Goal: Information Seeking & Learning: Learn about a topic

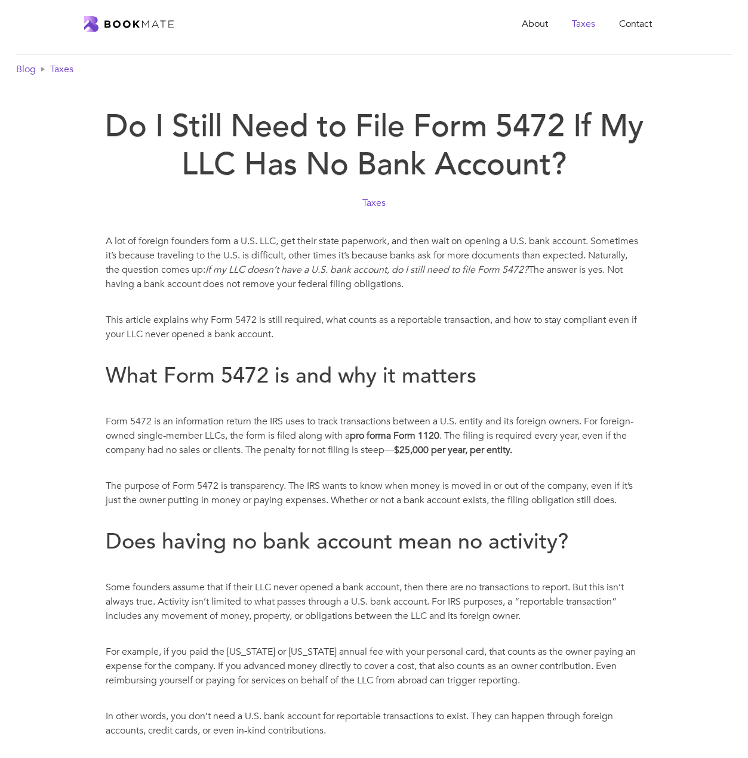
click at [582, 21] on link "Taxes" at bounding box center [583, 24] width 47 height 24
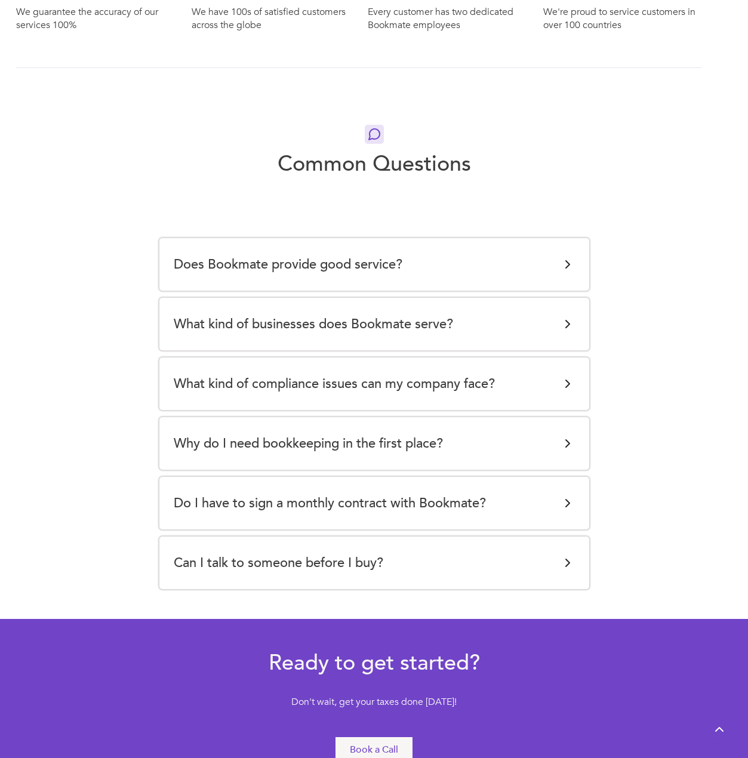
scroll to position [2148, 0]
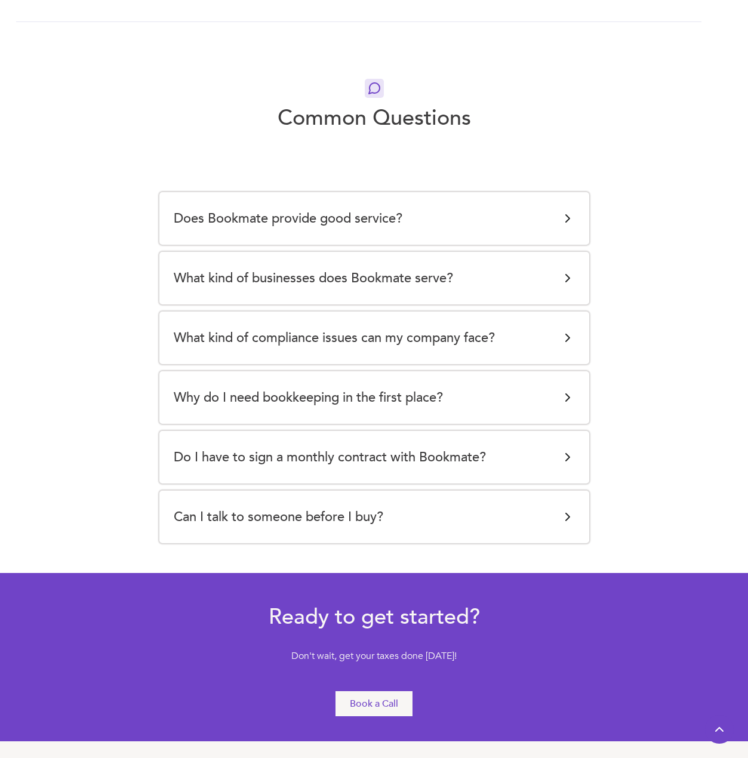
click at [460, 223] on div "Does Bookmate provide good service?" at bounding box center [374, 219] width 401 height 24
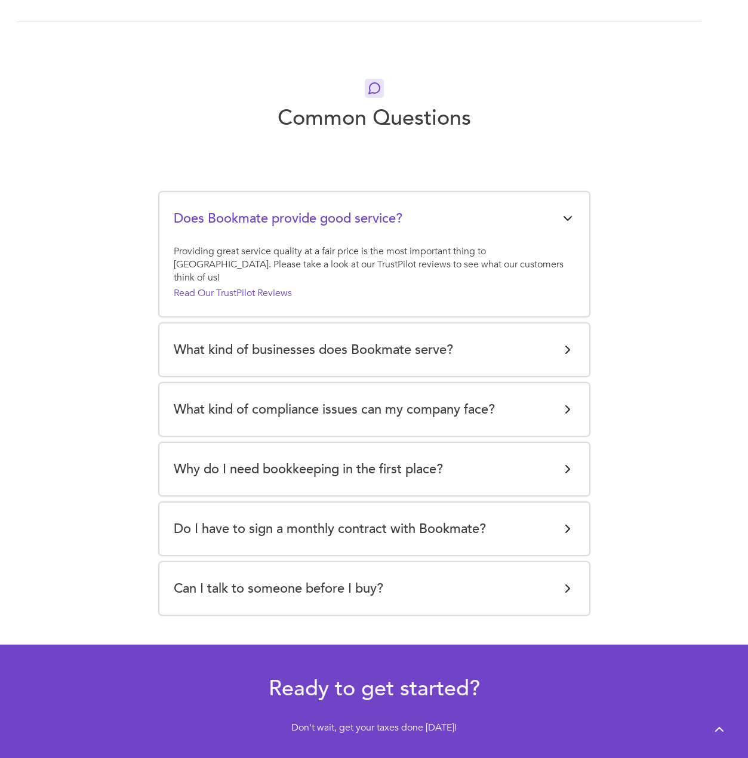
click at [553, 338] on div "What kind of businesses does Bookmate serve?" at bounding box center [374, 350] width 401 height 24
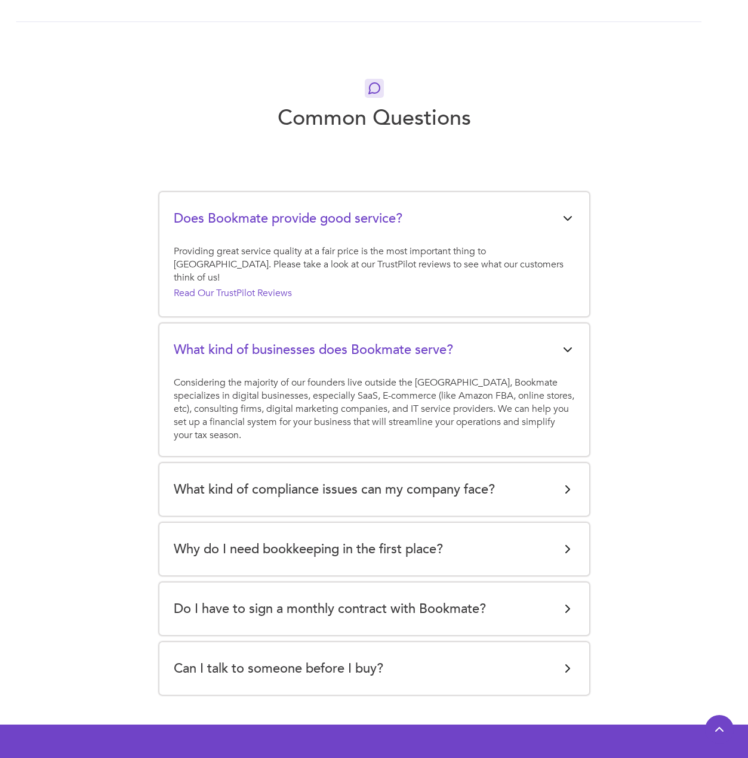
click at [509, 478] on div "What kind of compliance issues can my company face?" at bounding box center [374, 490] width 401 height 24
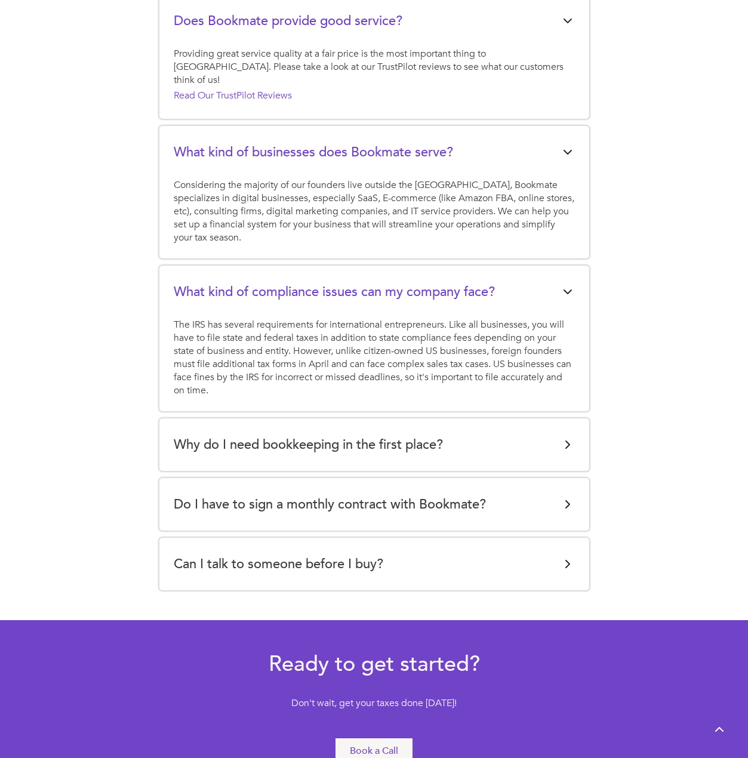
scroll to position [2446, 0]
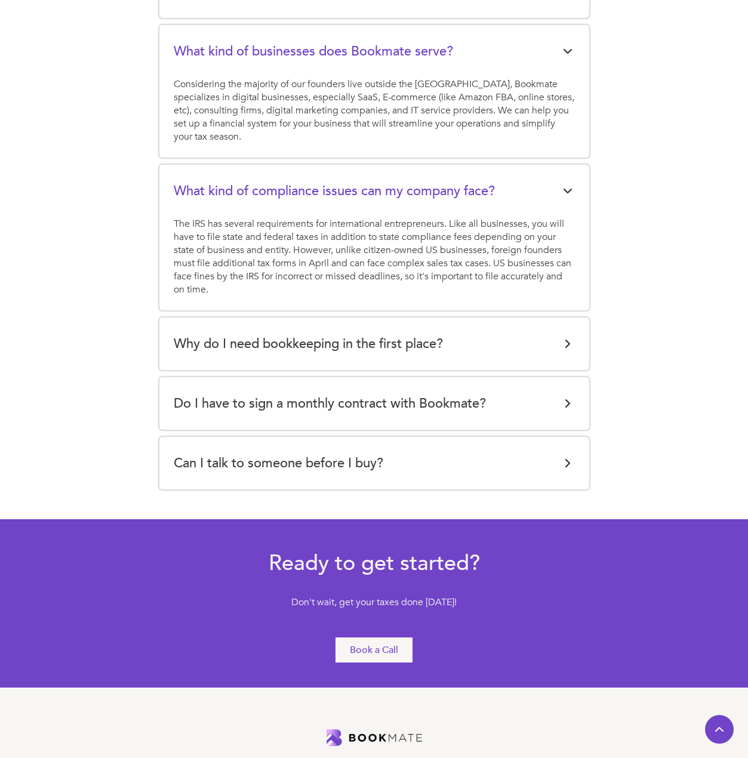
click at [513, 395] on div "Do I have to sign a monthly contract with Bookmate?" at bounding box center [374, 404] width 401 height 24
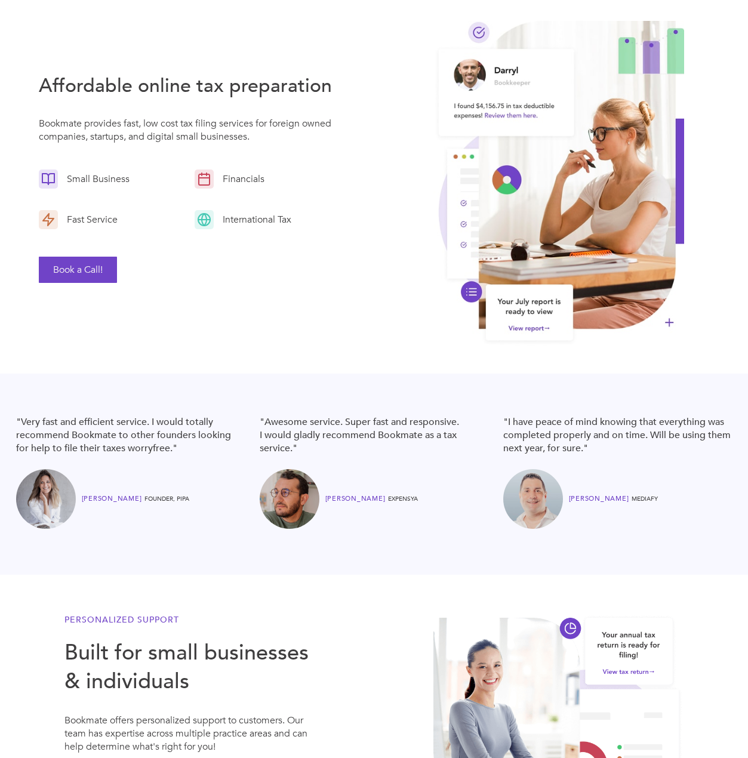
scroll to position [0, 0]
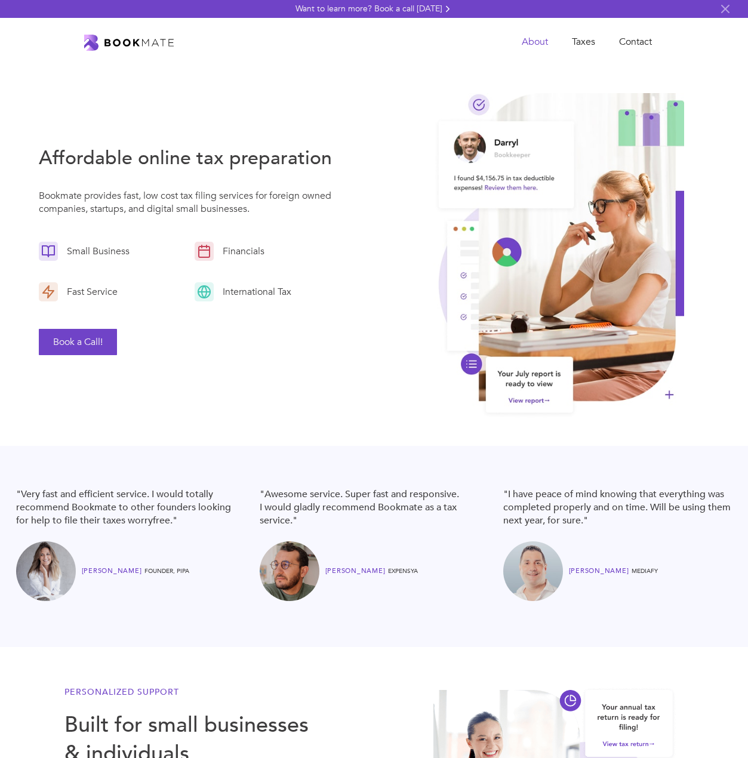
click at [517, 44] on link "About" at bounding box center [535, 42] width 50 height 24
click at [574, 38] on link "Taxes" at bounding box center [583, 42] width 47 height 24
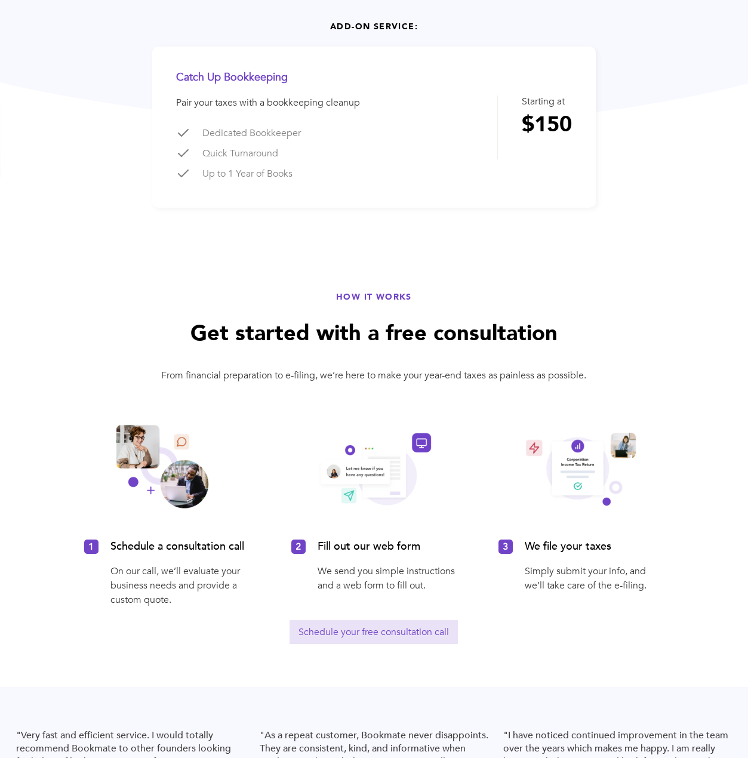
scroll to position [537, 0]
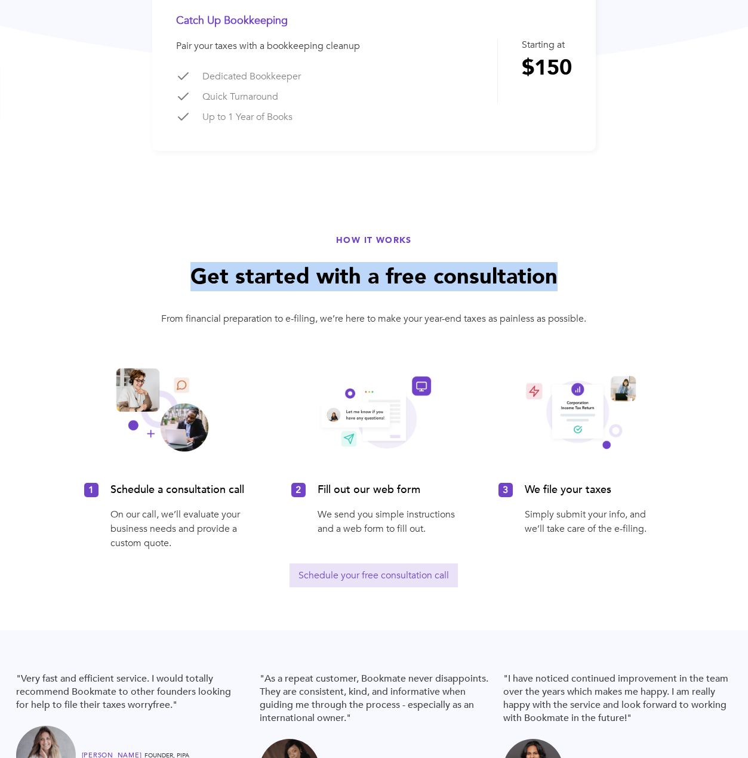
drag, startPoint x: 748, startPoint y: 206, endPoint x: 745, endPoint y: 279, distance: 72.9
click at [745, 279] on div "HOW IT WORKS Get started with a free consultation From financial preparation to…" at bounding box center [374, 390] width 748 height 479
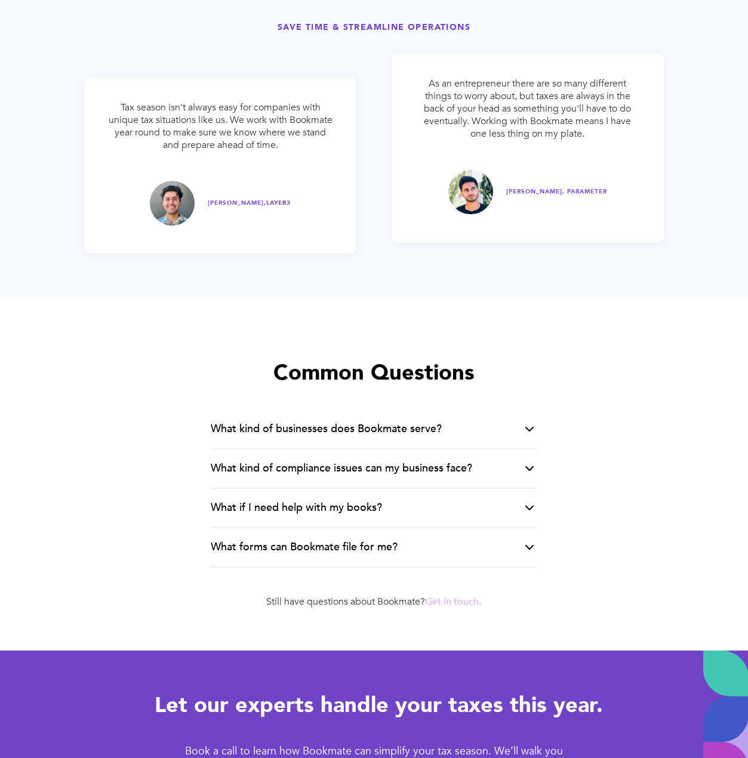
scroll to position [2071, 0]
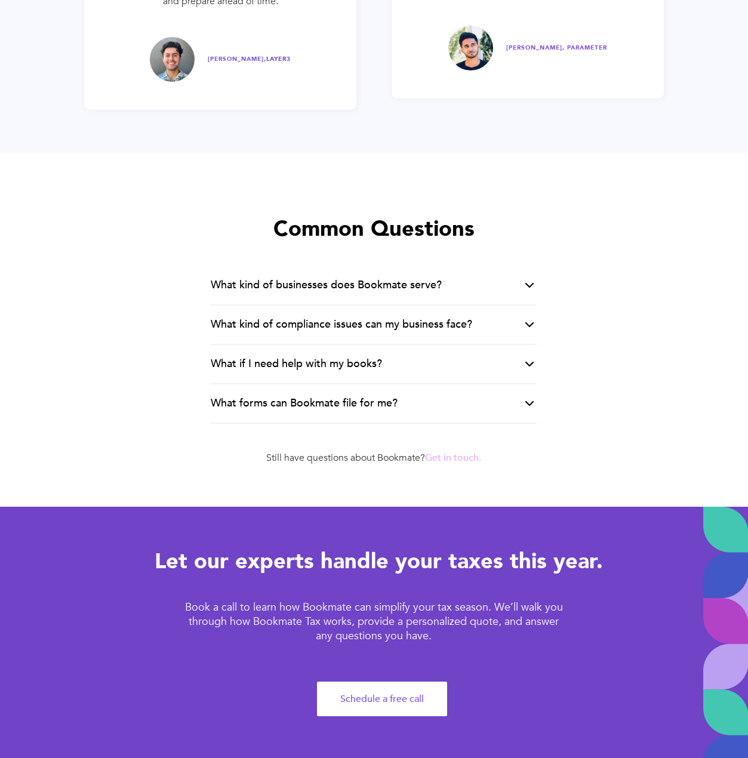
click at [459, 290] on div "What kind of businesses does Bookmate serve?" at bounding box center [374, 285] width 326 height 39
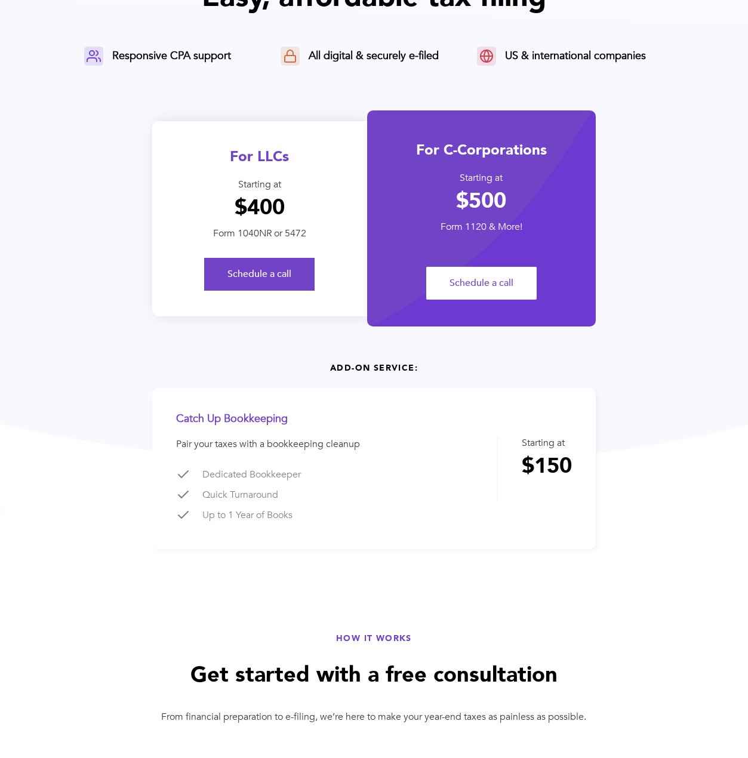
scroll to position [0, 0]
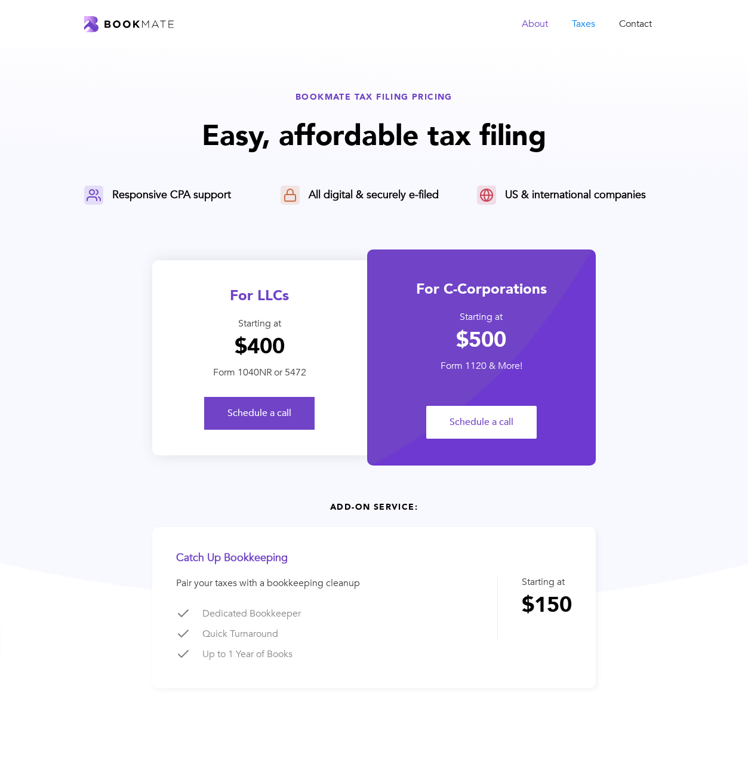
click at [516, 22] on link "About" at bounding box center [535, 24] width 50 height 24
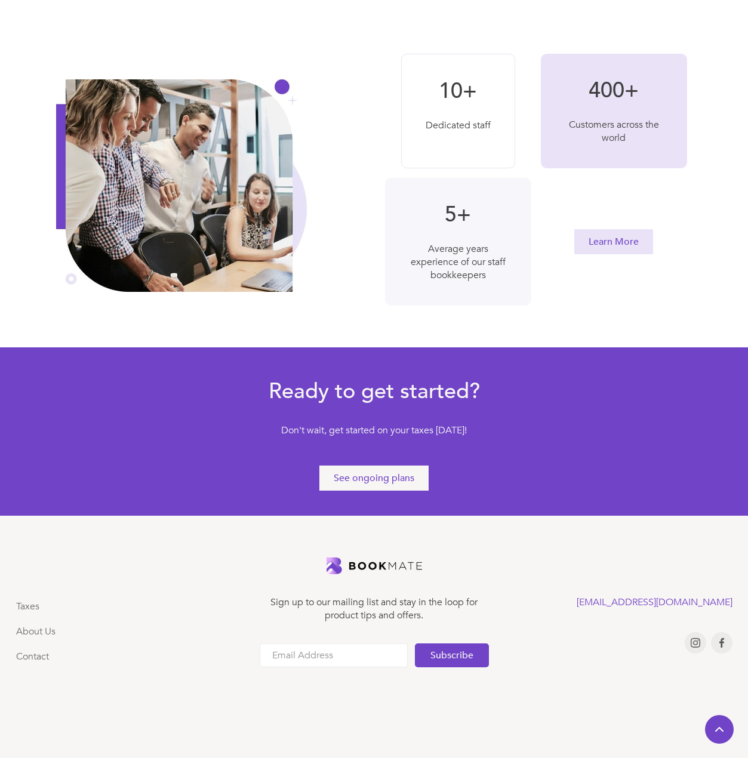
scroll to position [403, 0]
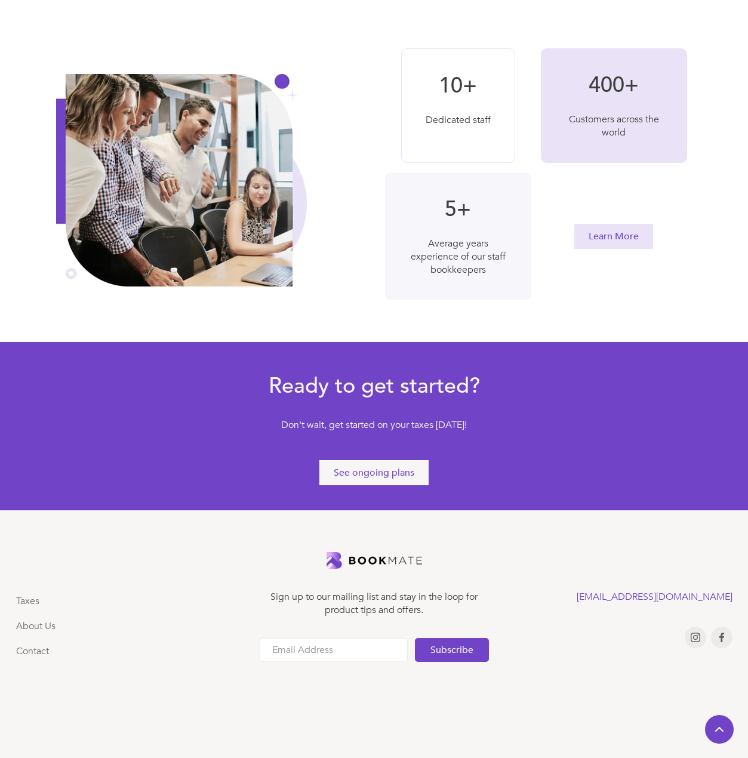
click at [405, 469] on div "See ongoing plans" at bounding box center [374, 472] width 81 height 13
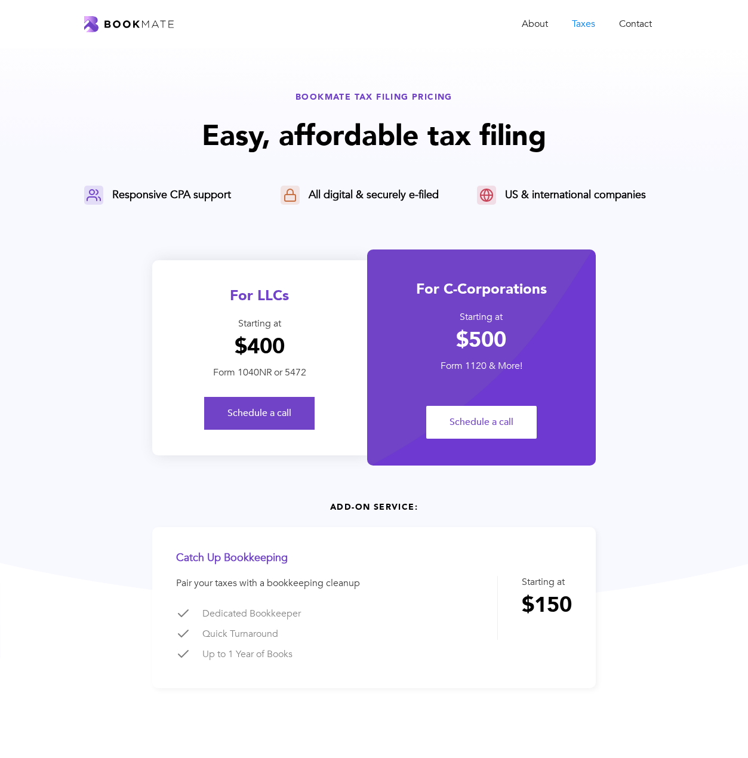
click at [210, 196] on div "Responsive CPA support" at bounding box center [171, 195] width 119 height 14
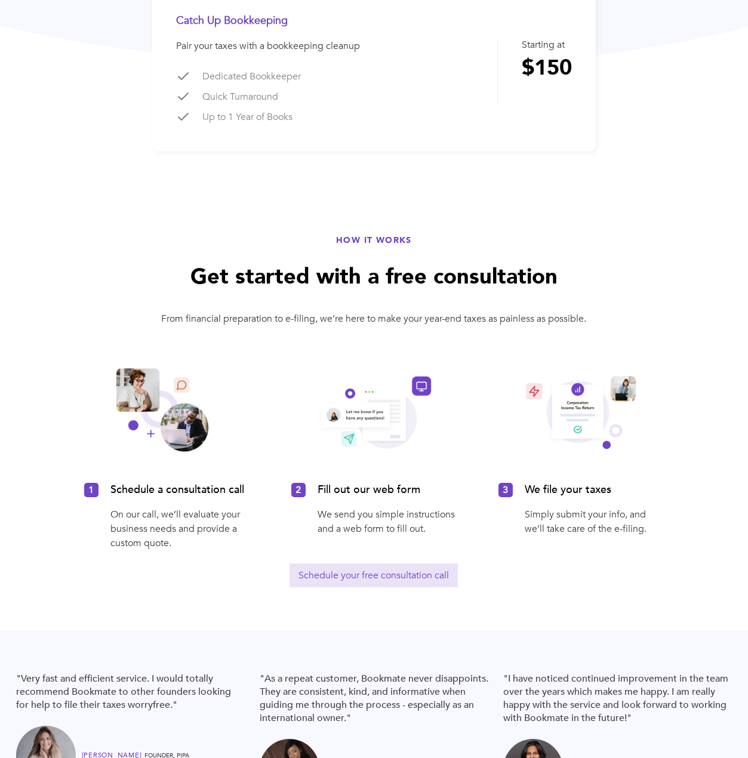
scroll to position [776, 0]
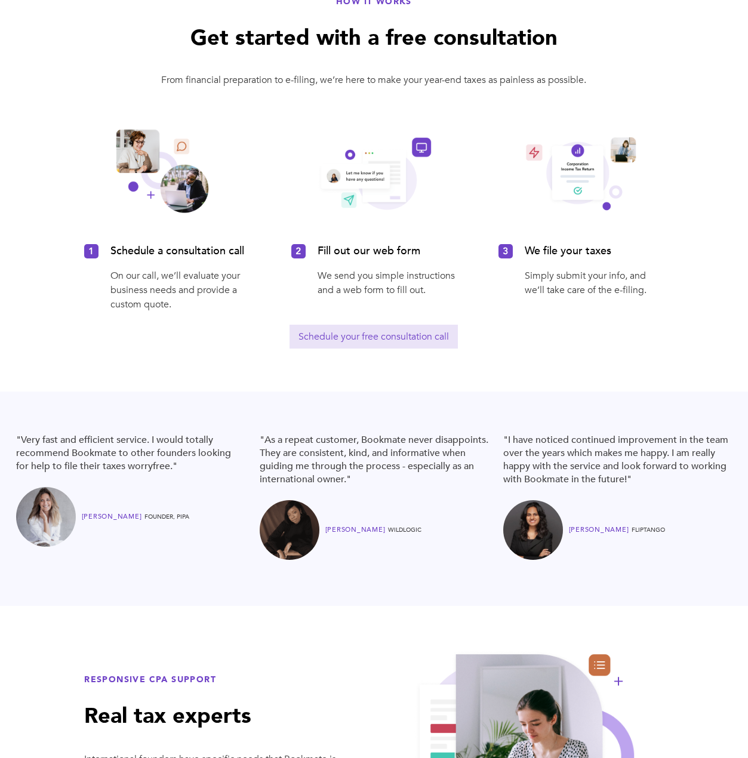
click at [56, 521] on img at bounding box center [46, 517] width 60 height 60
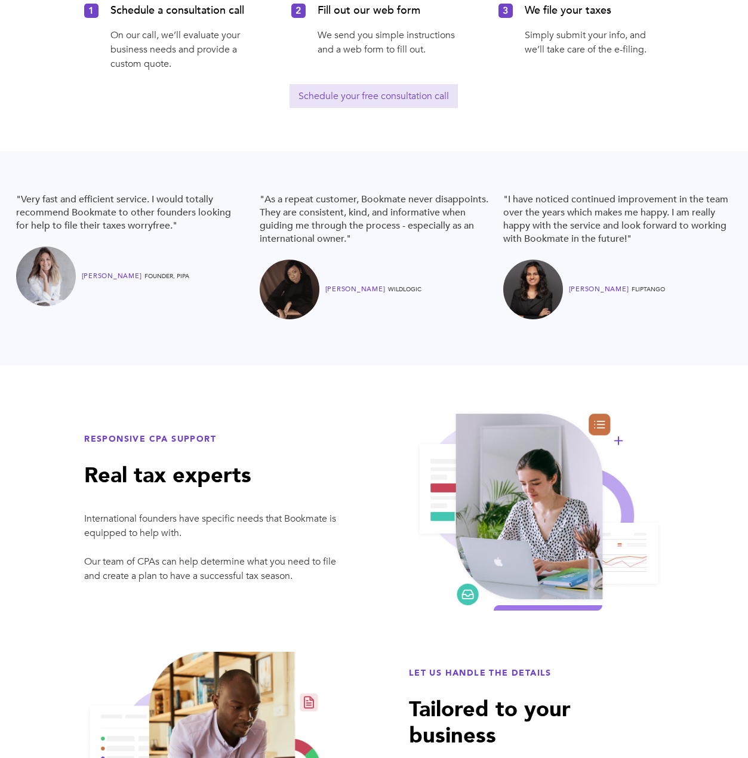
scroll to position [896, 0]
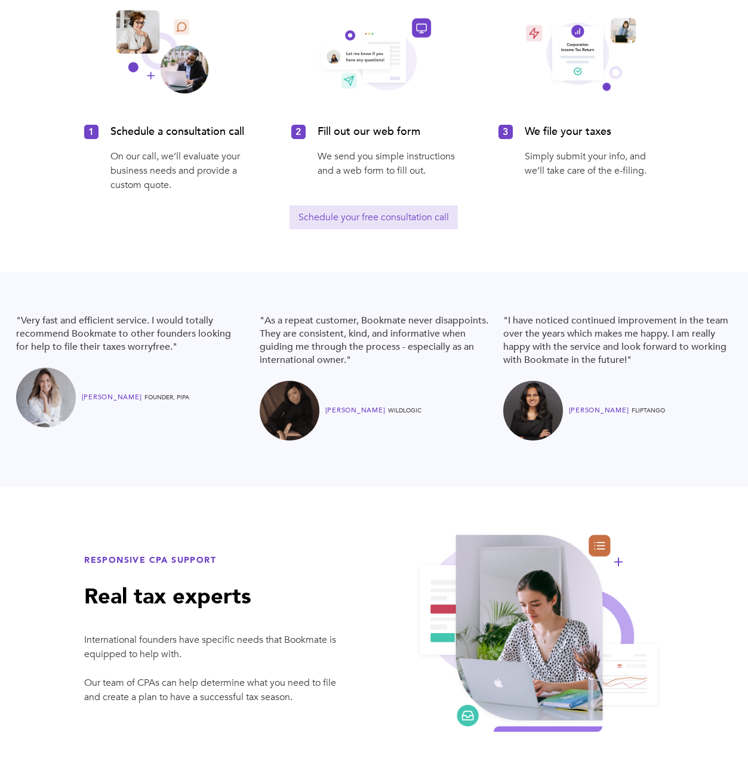
click at [388, 408] on div "WildLogic" at bounding box center [404, 411] width 33 height 14
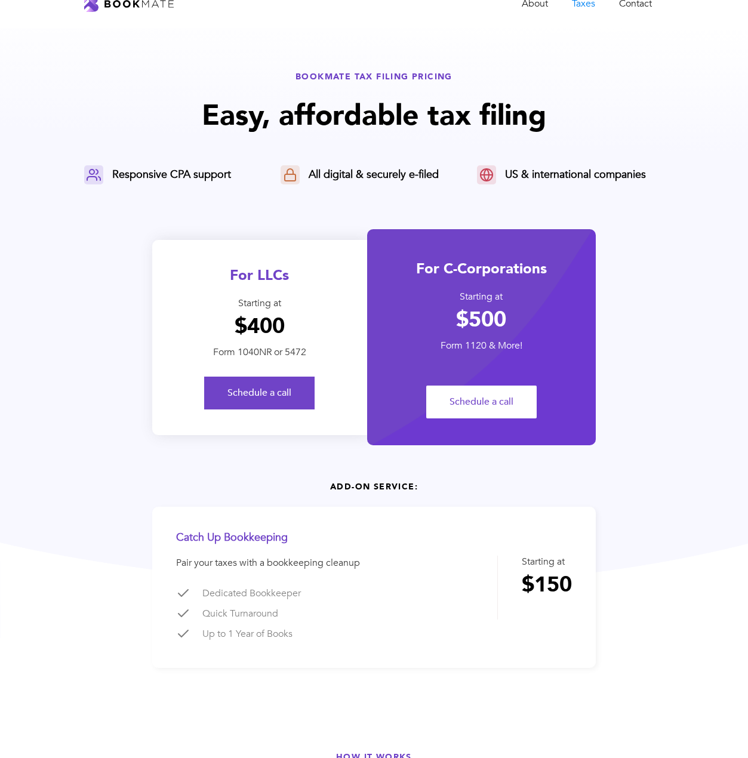
scroll to position [0, 0]
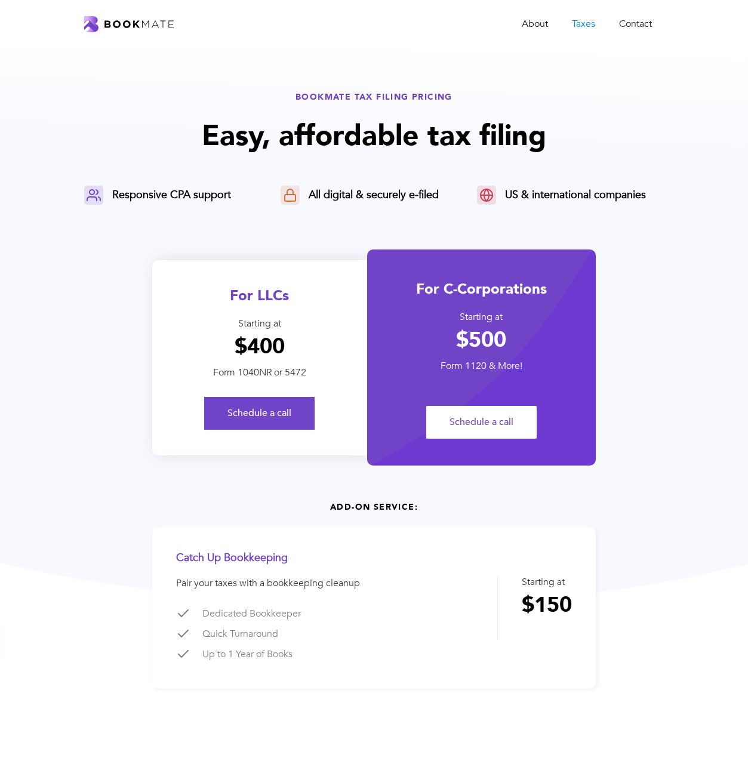
click at [170, 23] on img "home" at bounding box center [129, 24] width 90 height 16
